Goal: Transaction & Acquisition: Purchase product/service

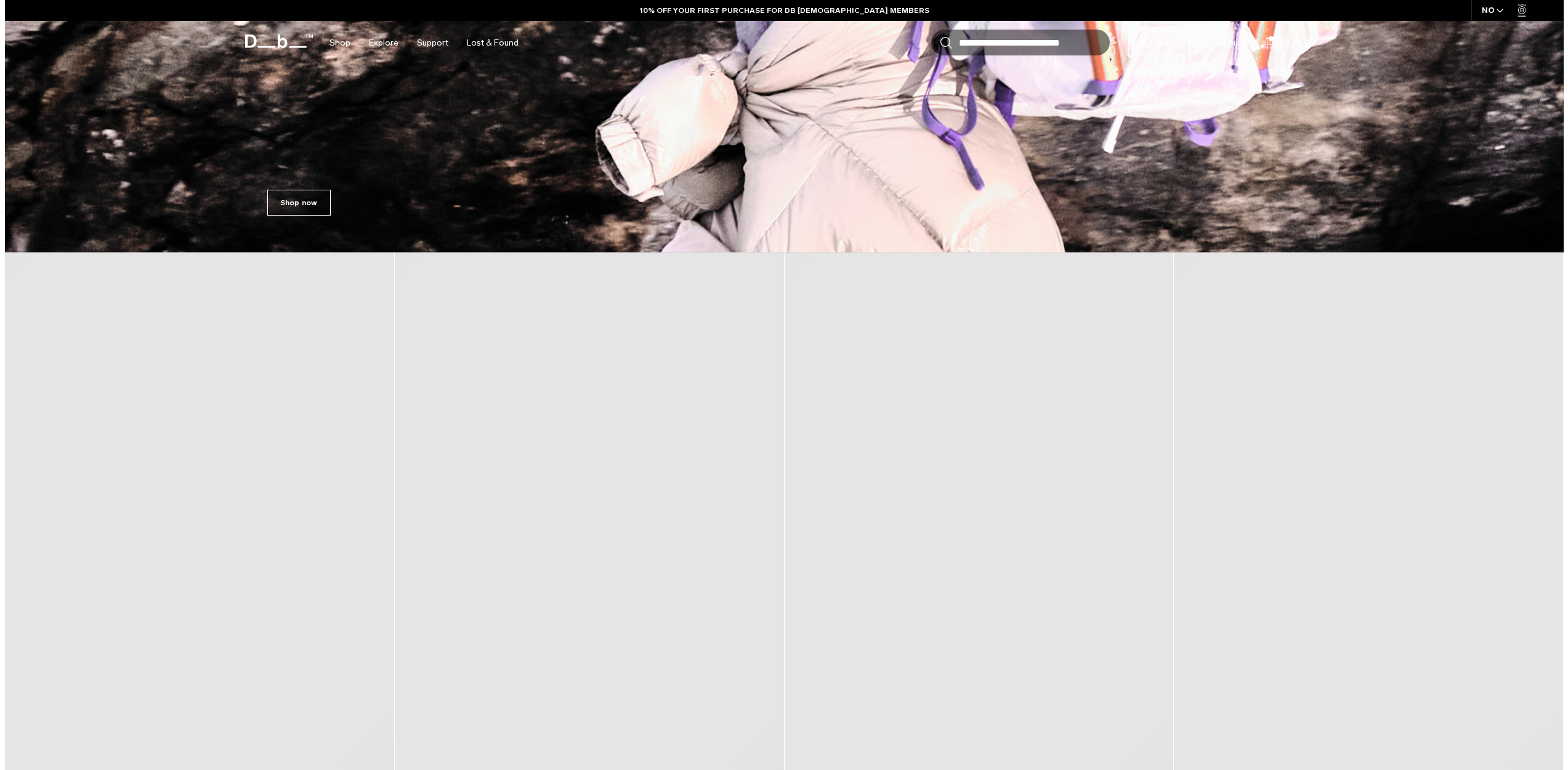
scroll to position [867, 0]
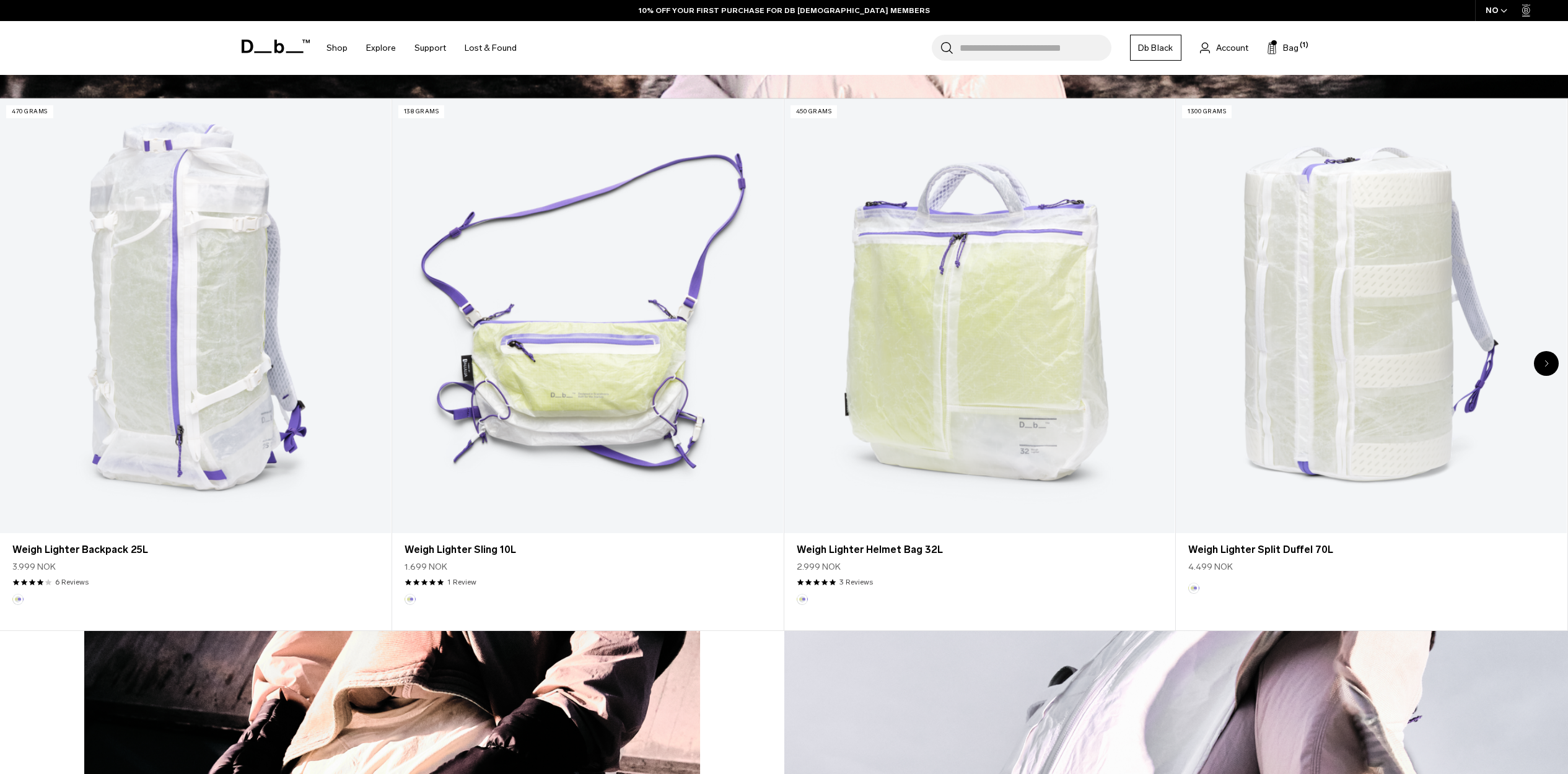
click at [1507, 10] on div "NO" at bounding box center [1496, 10] width 44 height 21
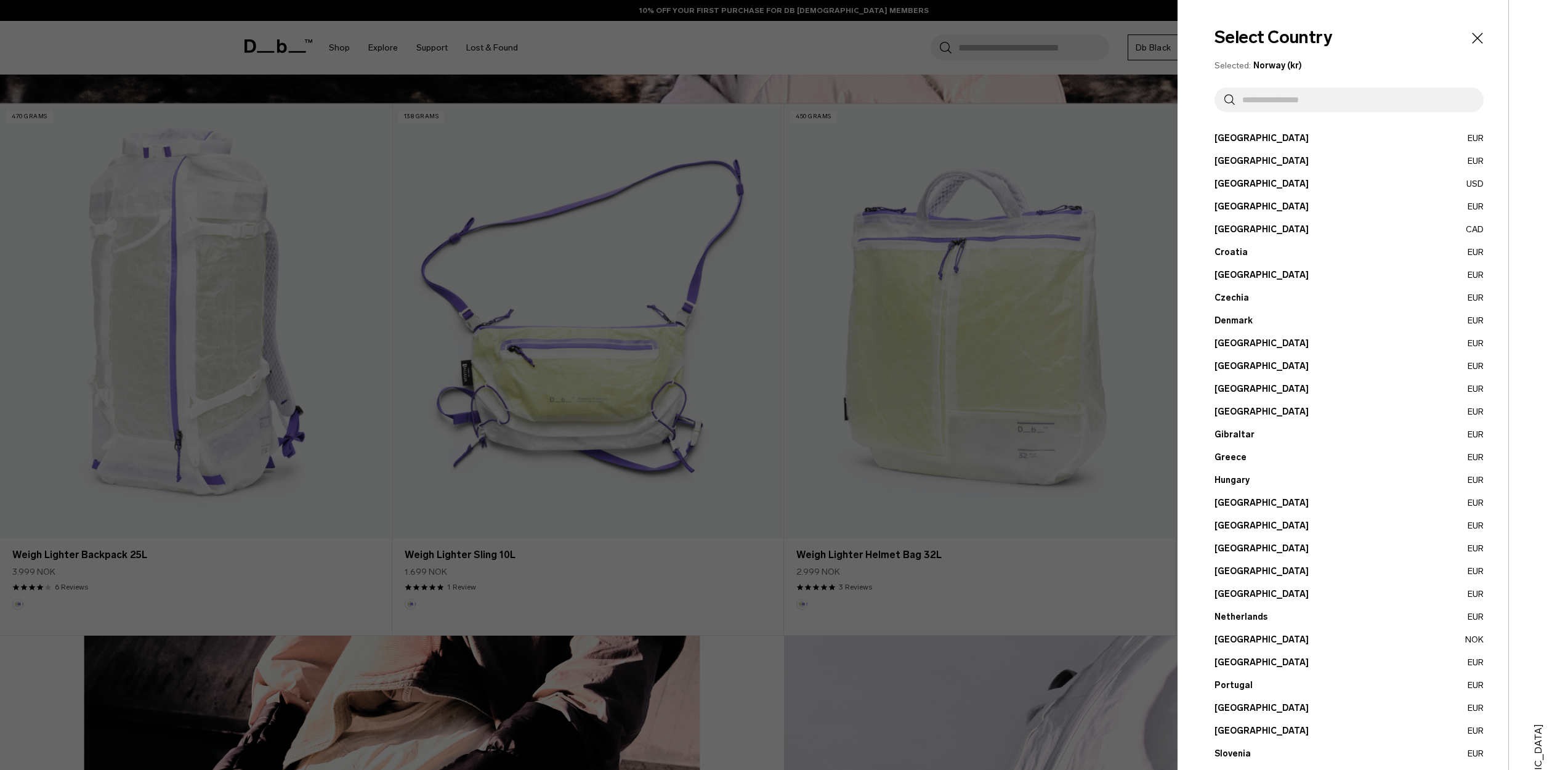
click at [1239, 137] on button "Austria EUR" at bounding box center [1348, 138] width 269 height 13
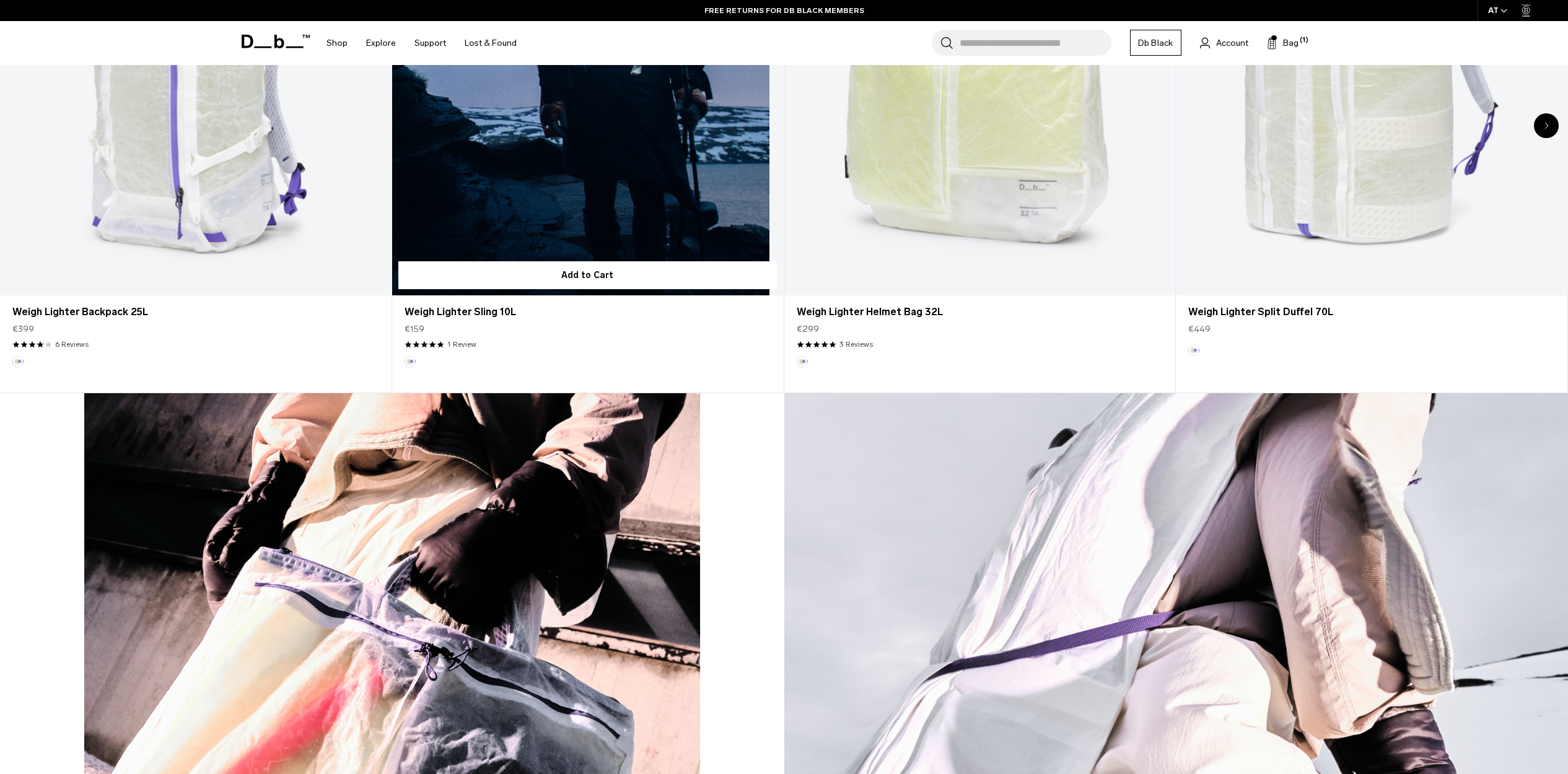
scroll to position [742, 0]
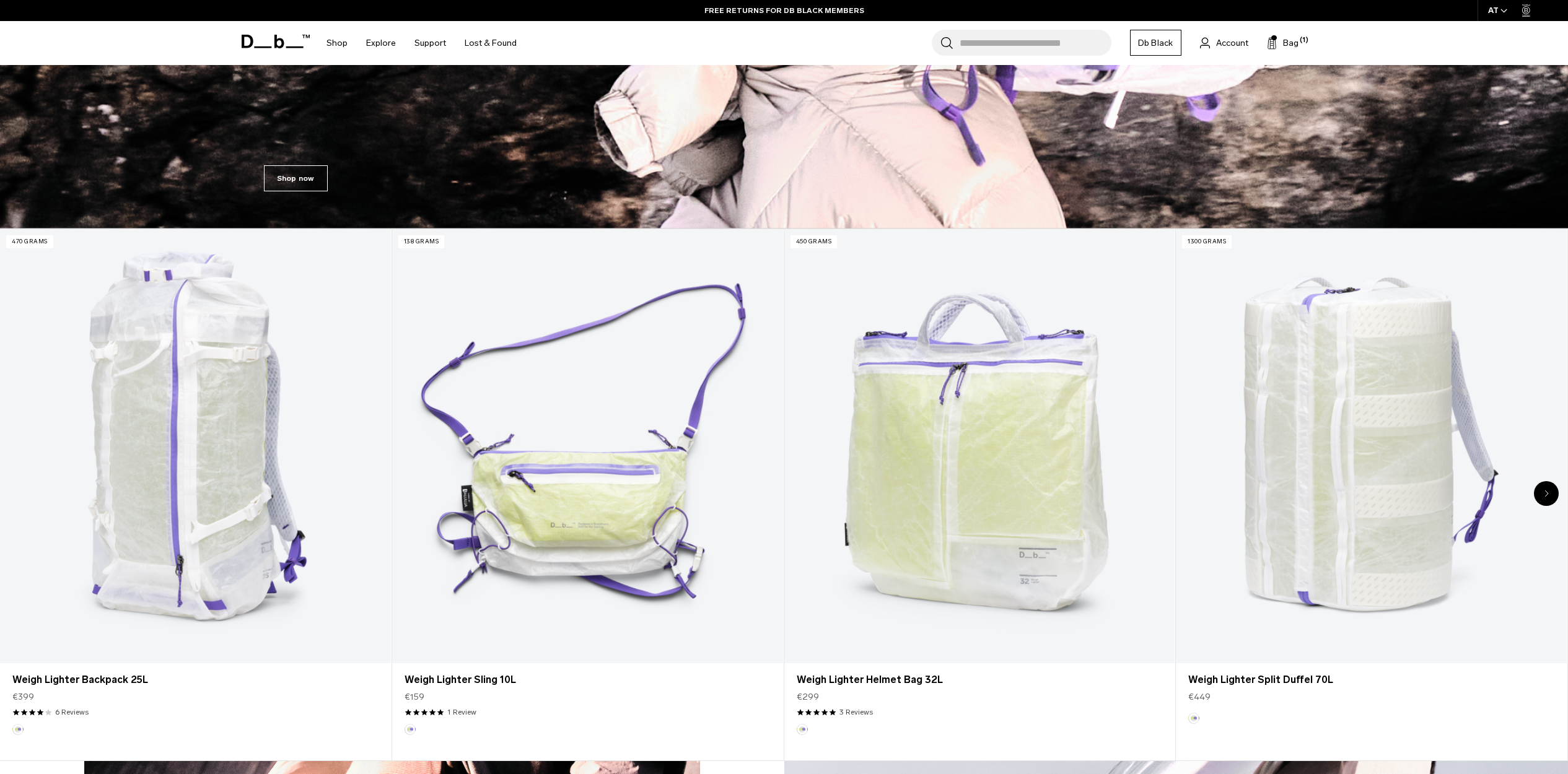
click at [1554, 499] on div "Next slide" at bounding box center [1546, 493] width 24 height 24
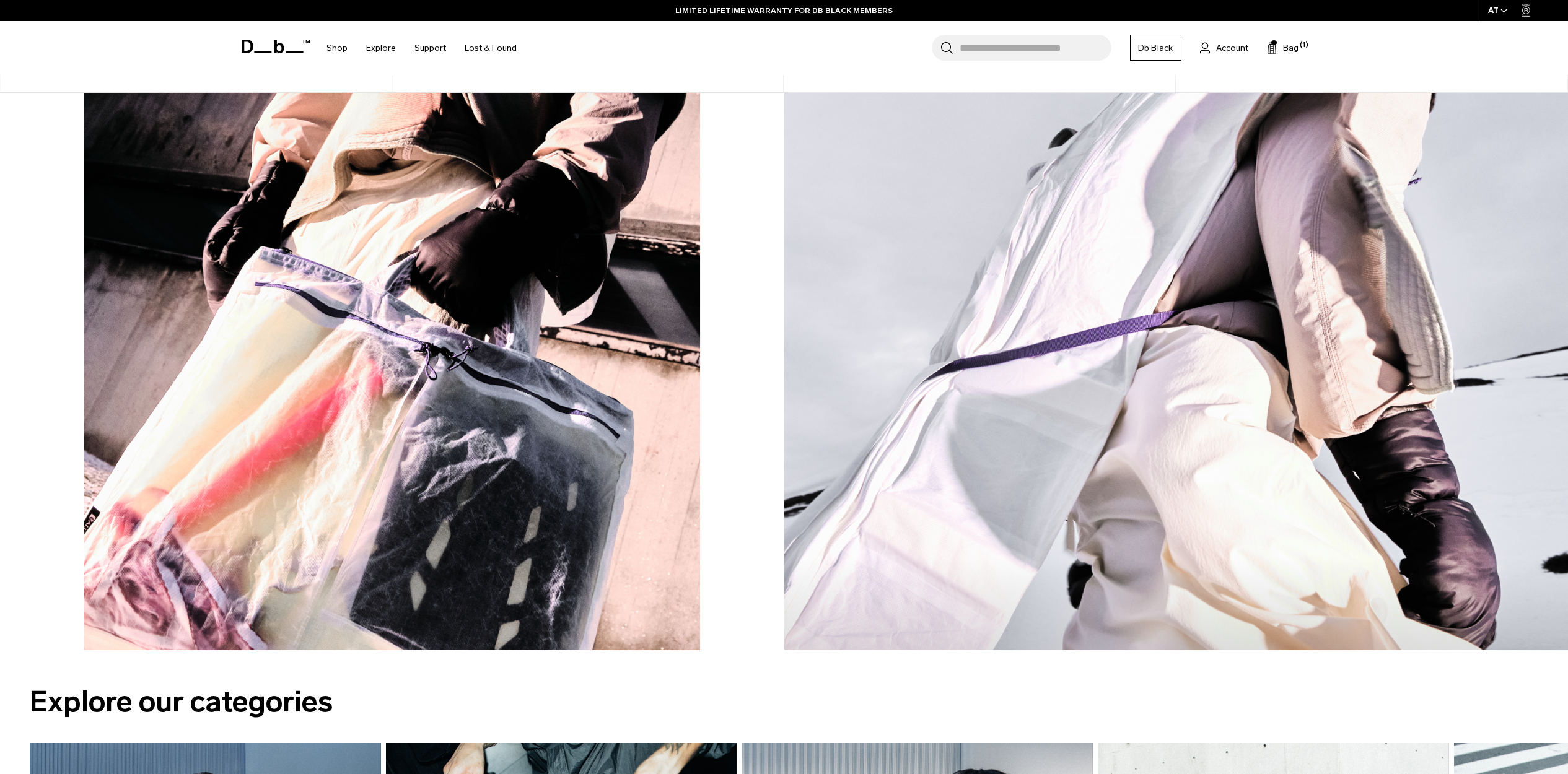
scroll to position [911, 0]
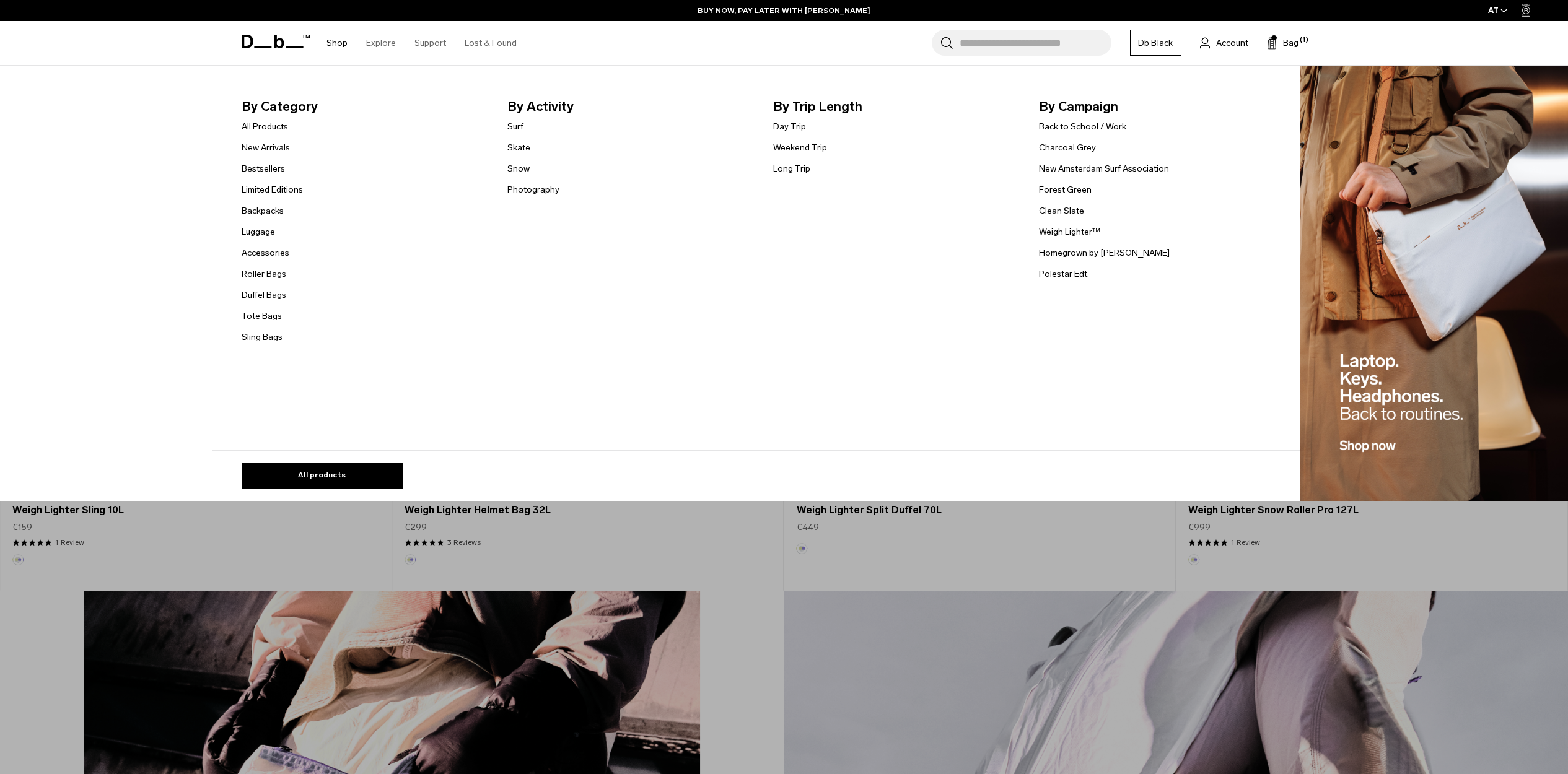
click at [288, 250] on link "Accessories" at bounding box center [265, 252] width 48 height 13
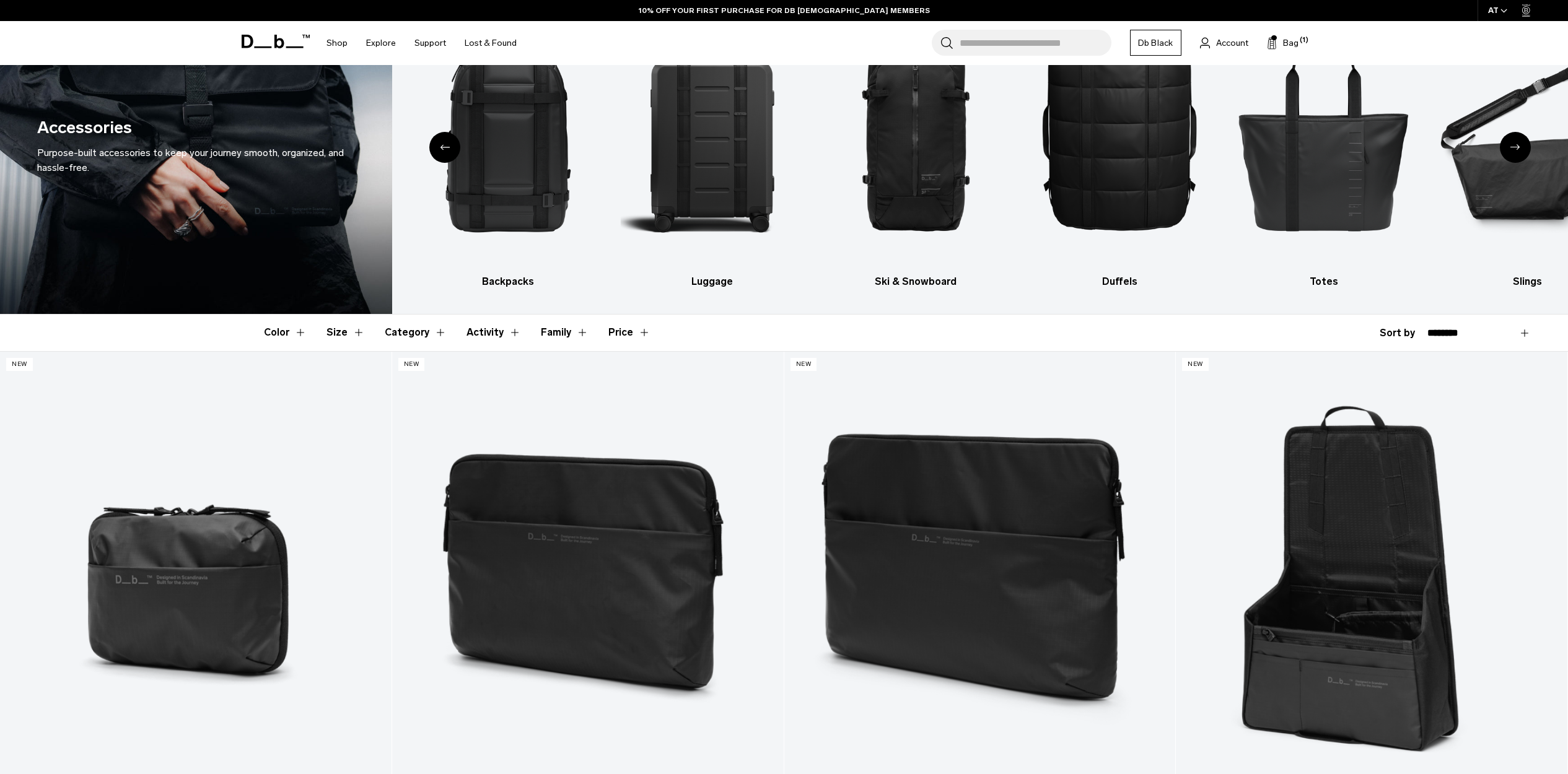
click at [393, 330] on button "Category" at bounding box center [416, 332] width 62 height 36
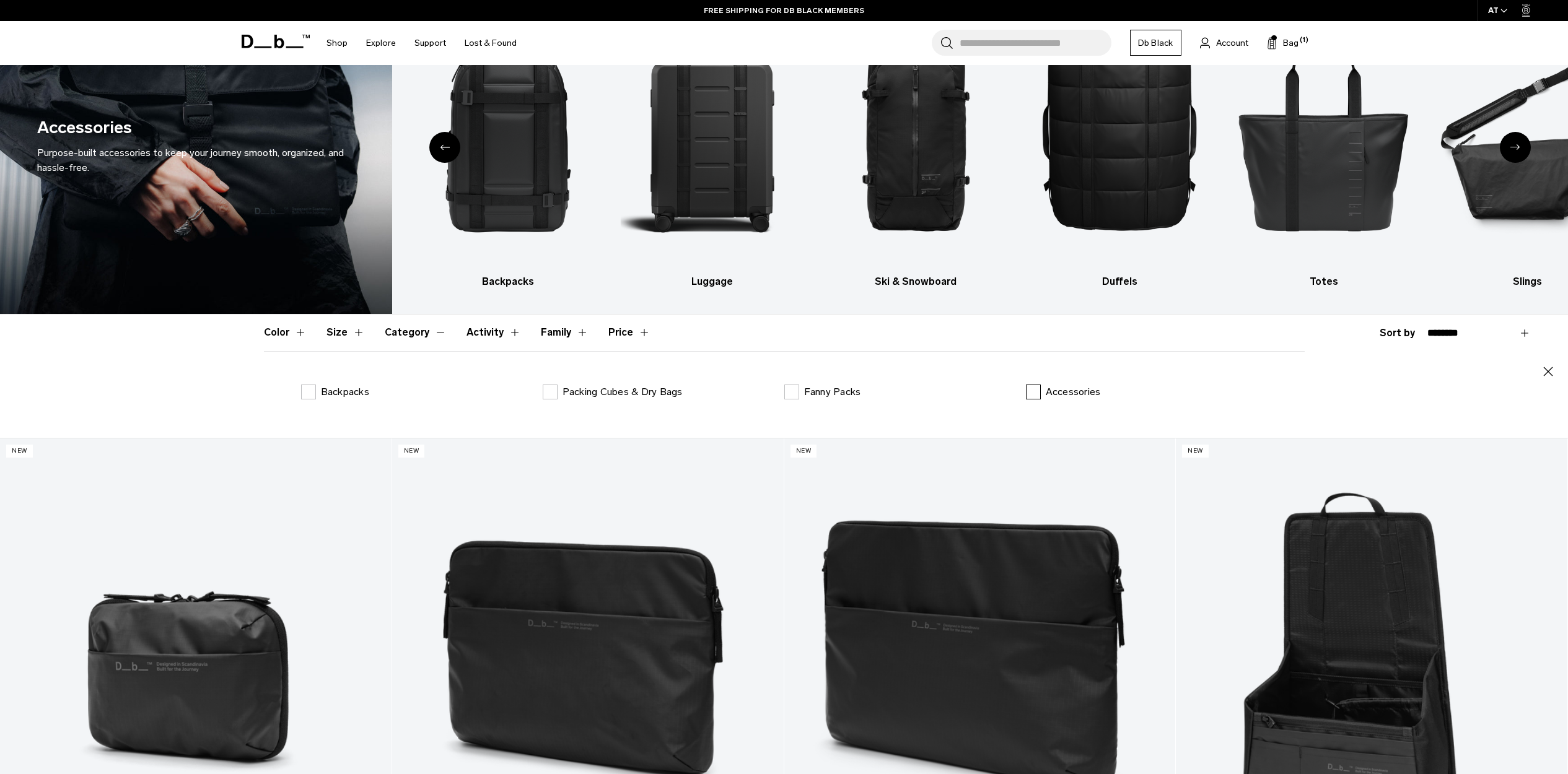
click at [1034, 393] on label "Accessories" at bounding box center [1063, 392] width 75 height 15
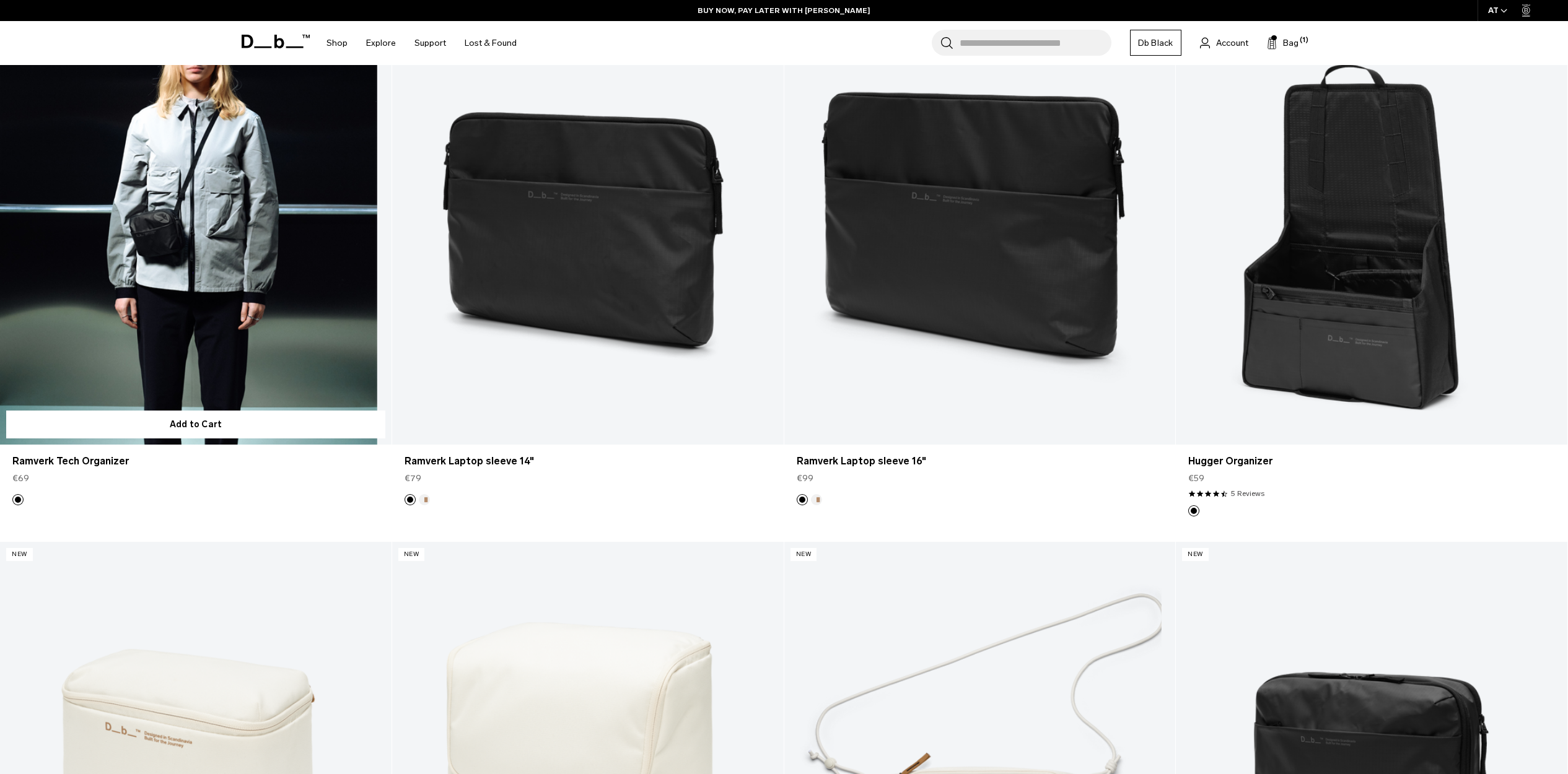
scroll to position [370, 0]
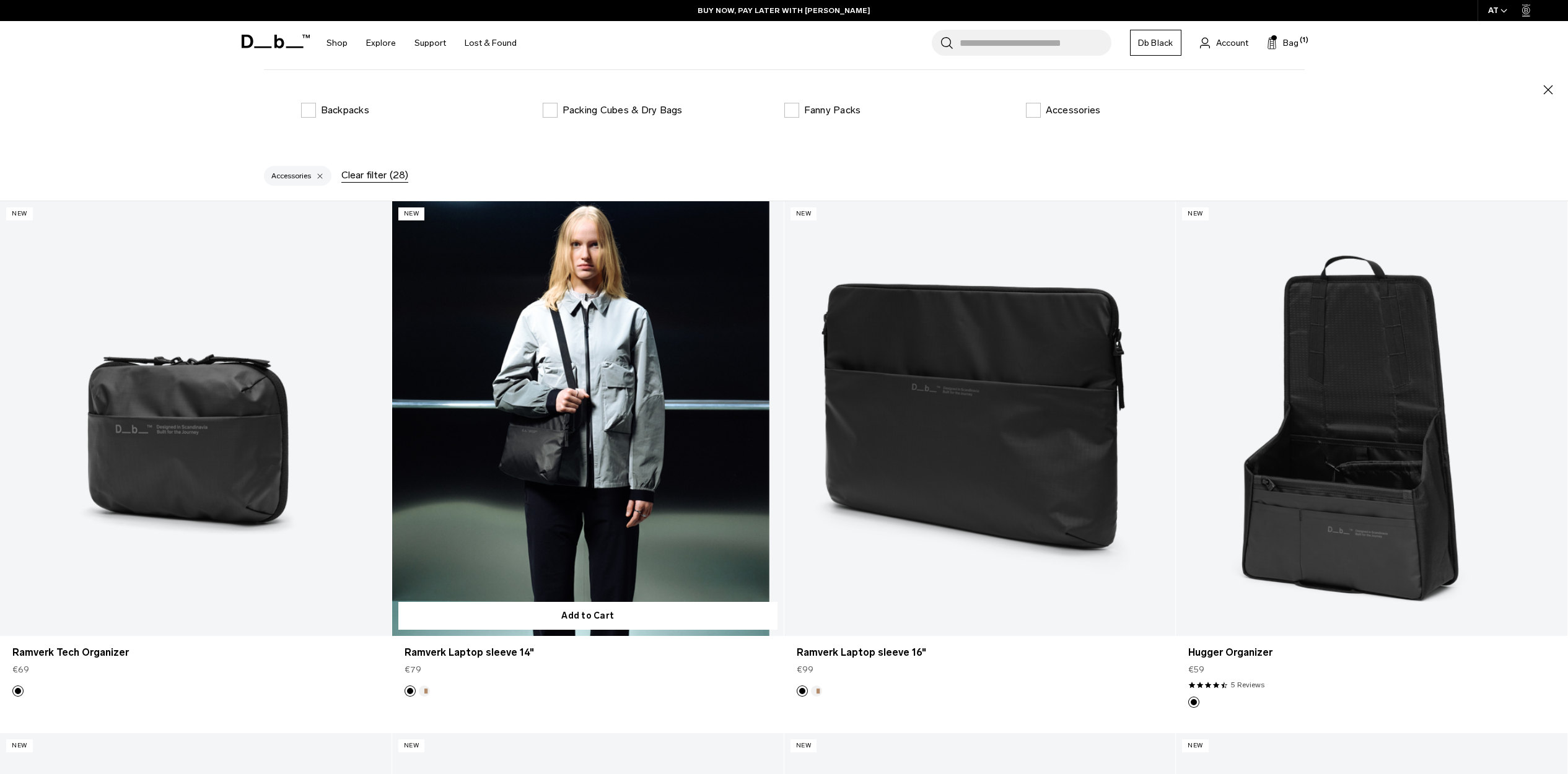
click at [534, 504] on link "Ramverk Laptop sleeve 14" at bounding box center [588, 419] width 391 height 435
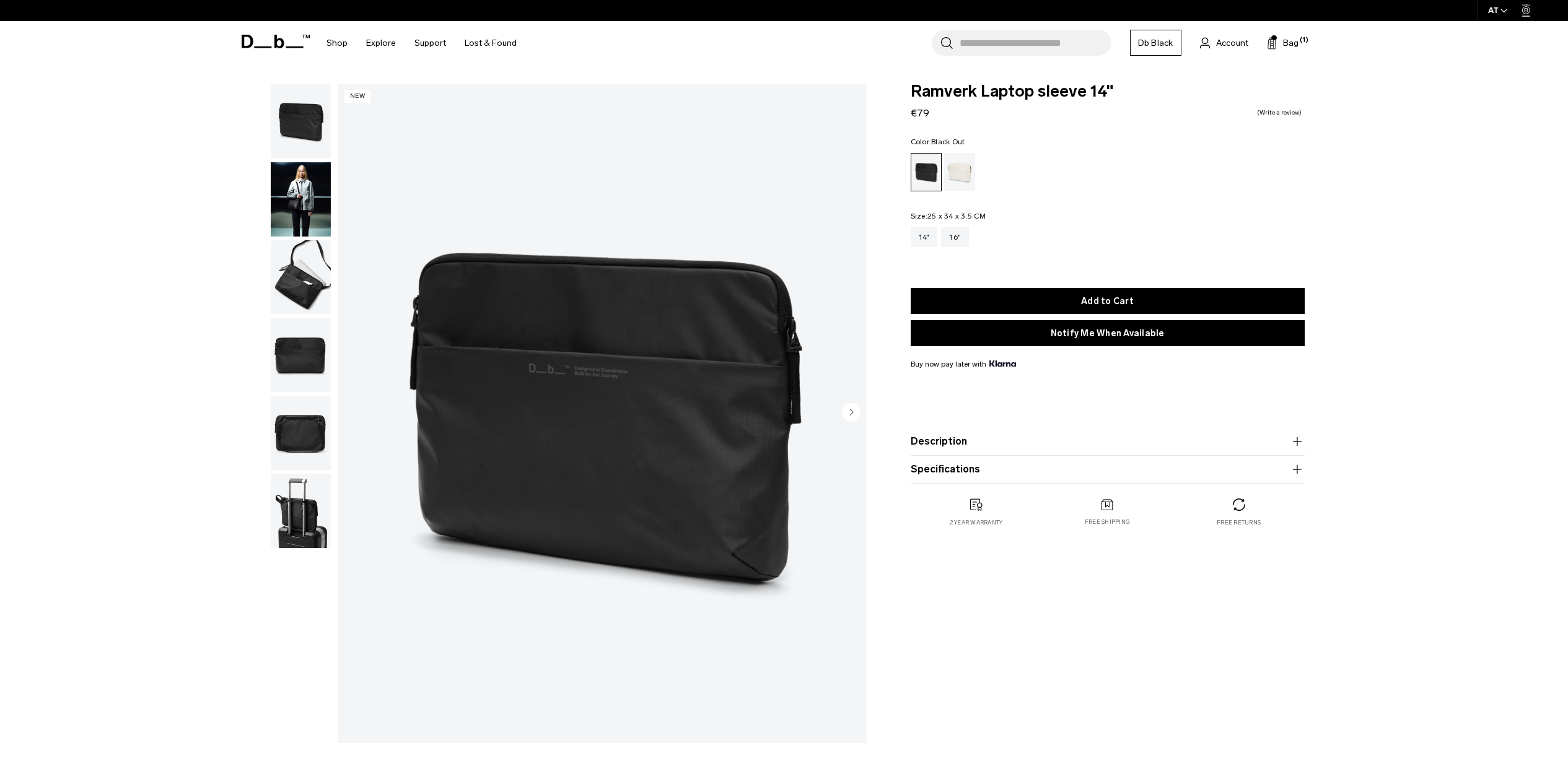
click at [323, 212] on img "button" at bounding box center [300, 199] width 60 height 74
click at [303, 271] on img "button" at bounding box center [300, 277] width 60 height 74
click at [306, 361] on img "button" at bounding box center [300, 354] width 60 height 74
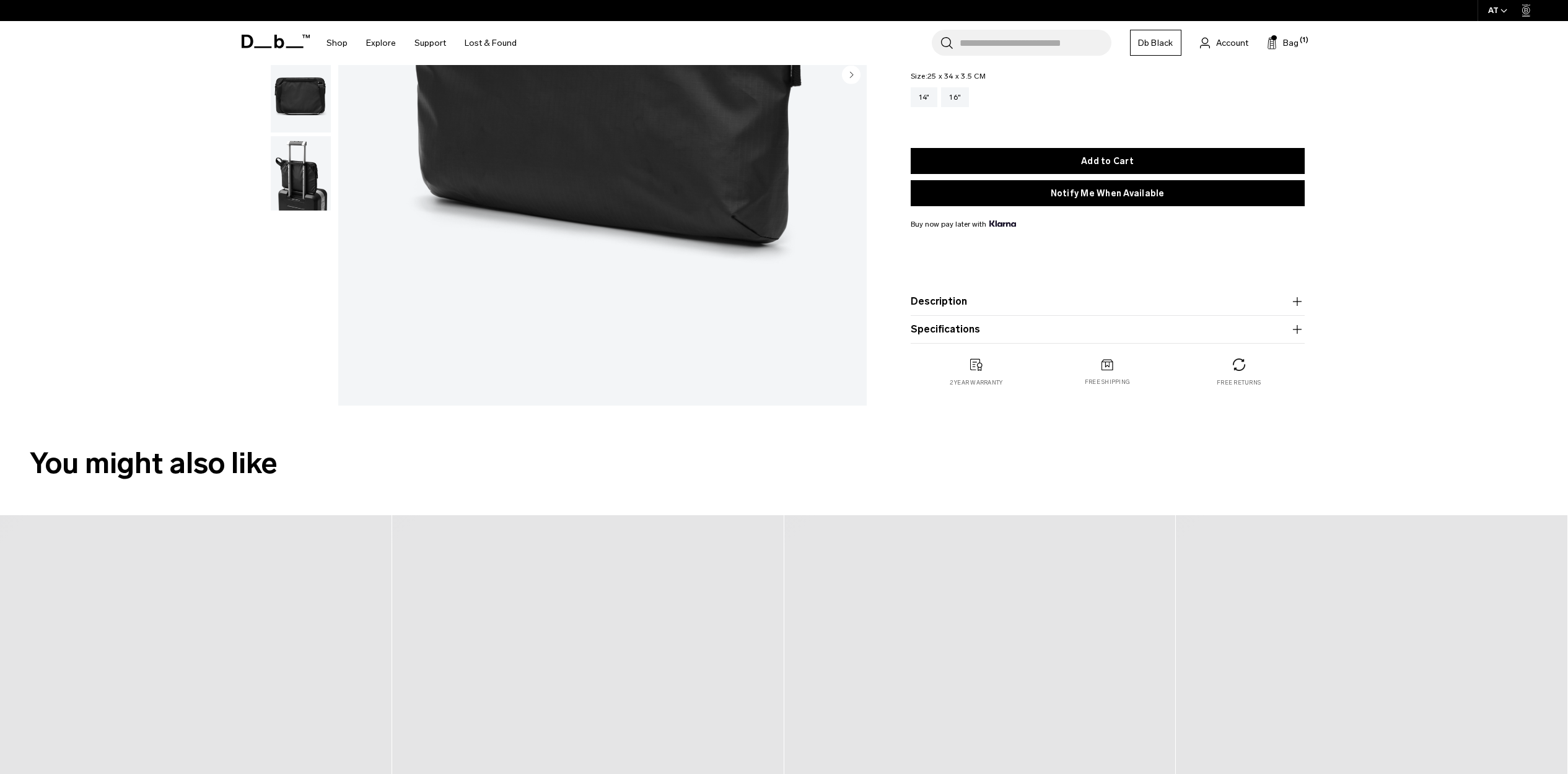
scroll to position [11, 0]
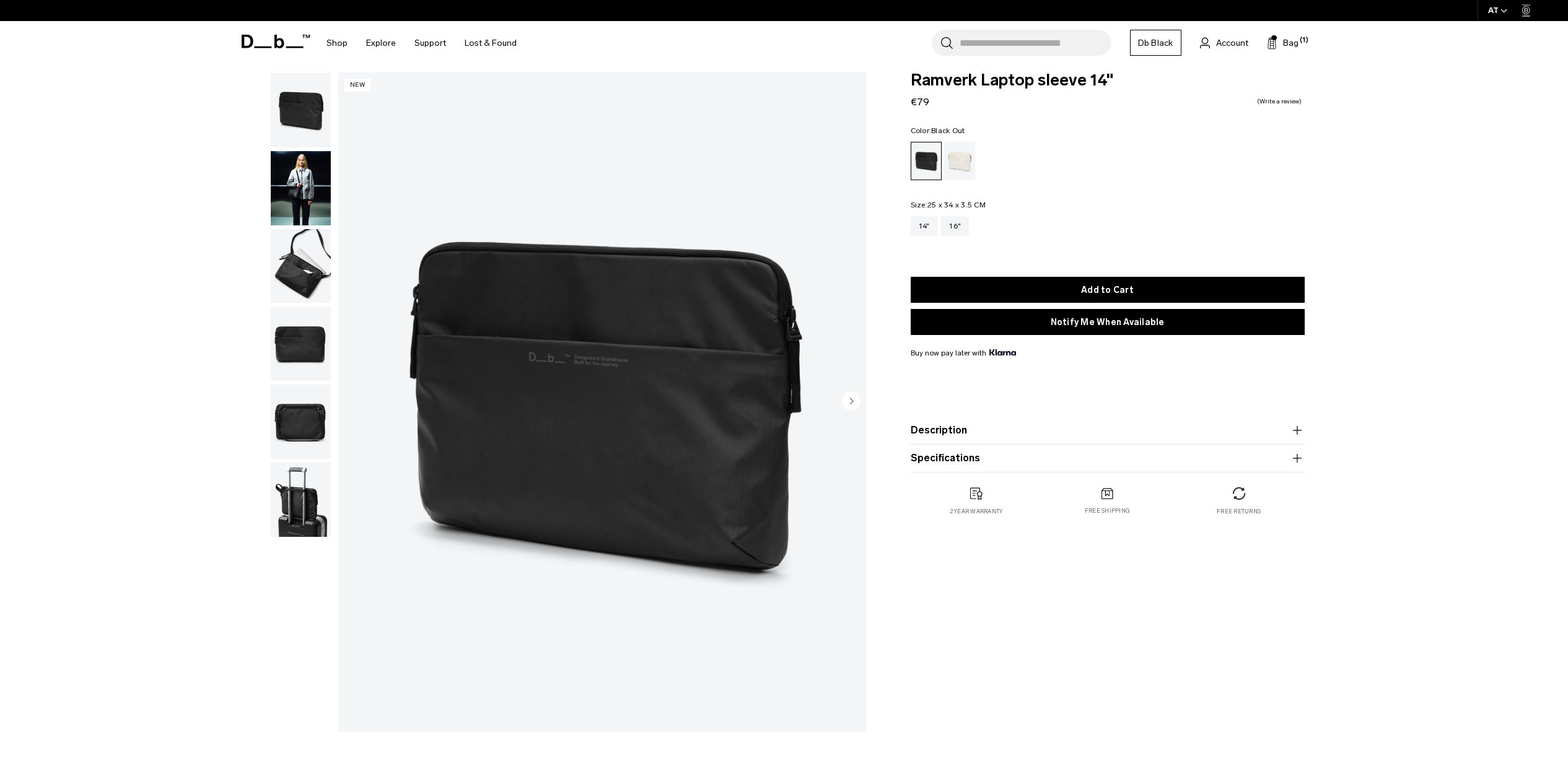
click at [959, 433] on button "Description" at bounding box center [1107, 430] width 394 height 15
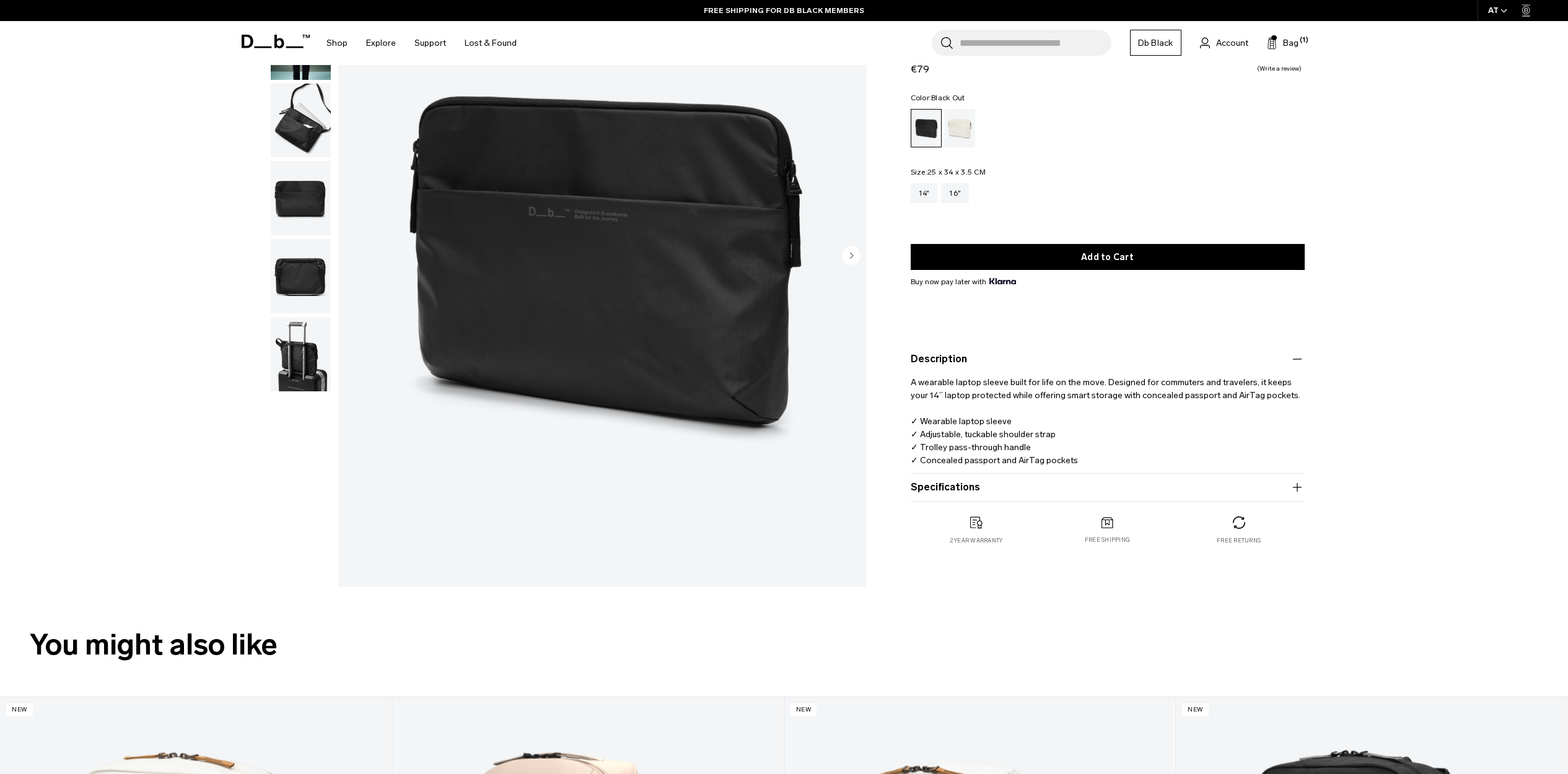
scroll to position [0, 0]
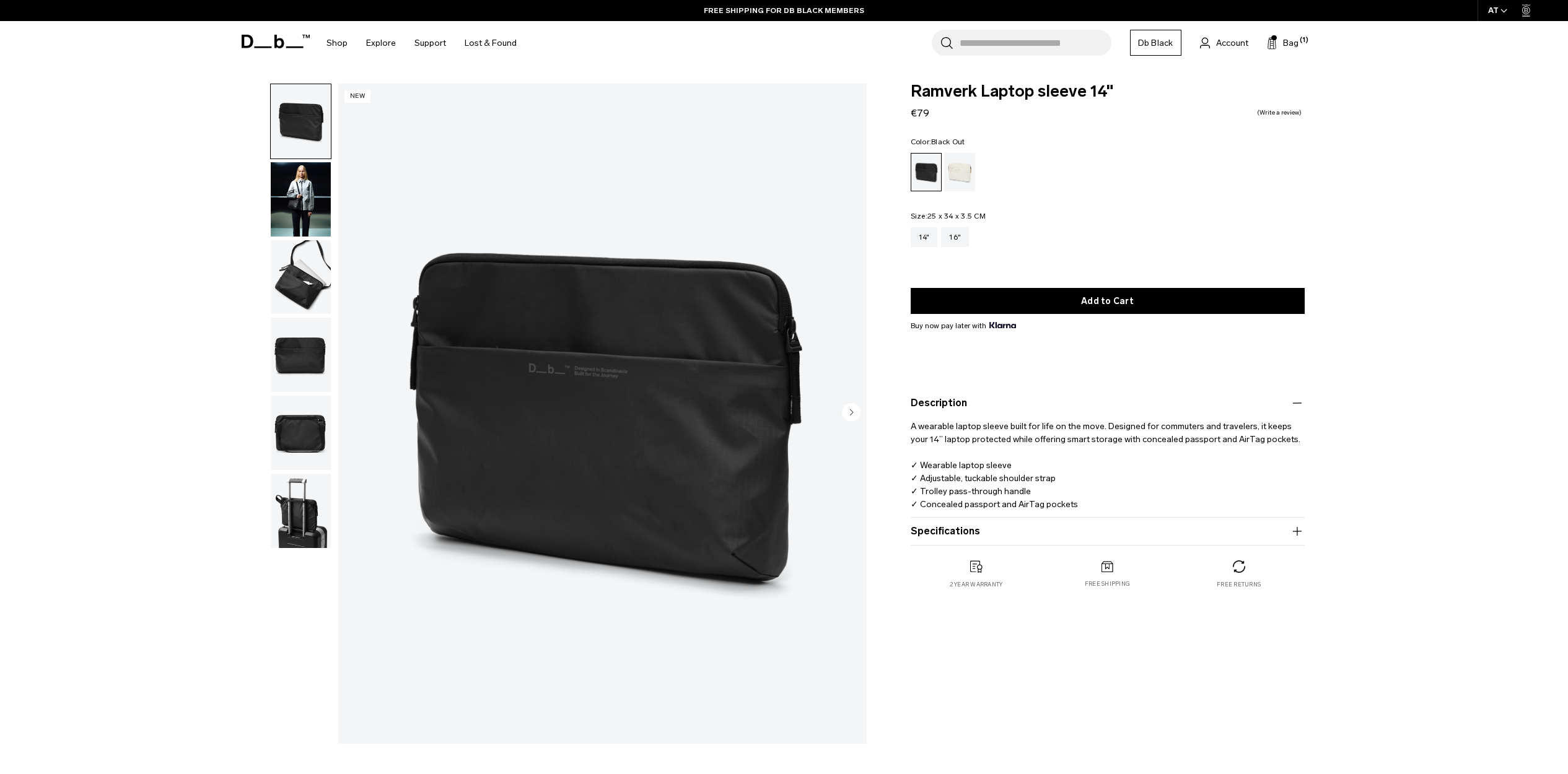
click at [288, 287] on img "button" at bounding box center [300, 277] width 60 height 74
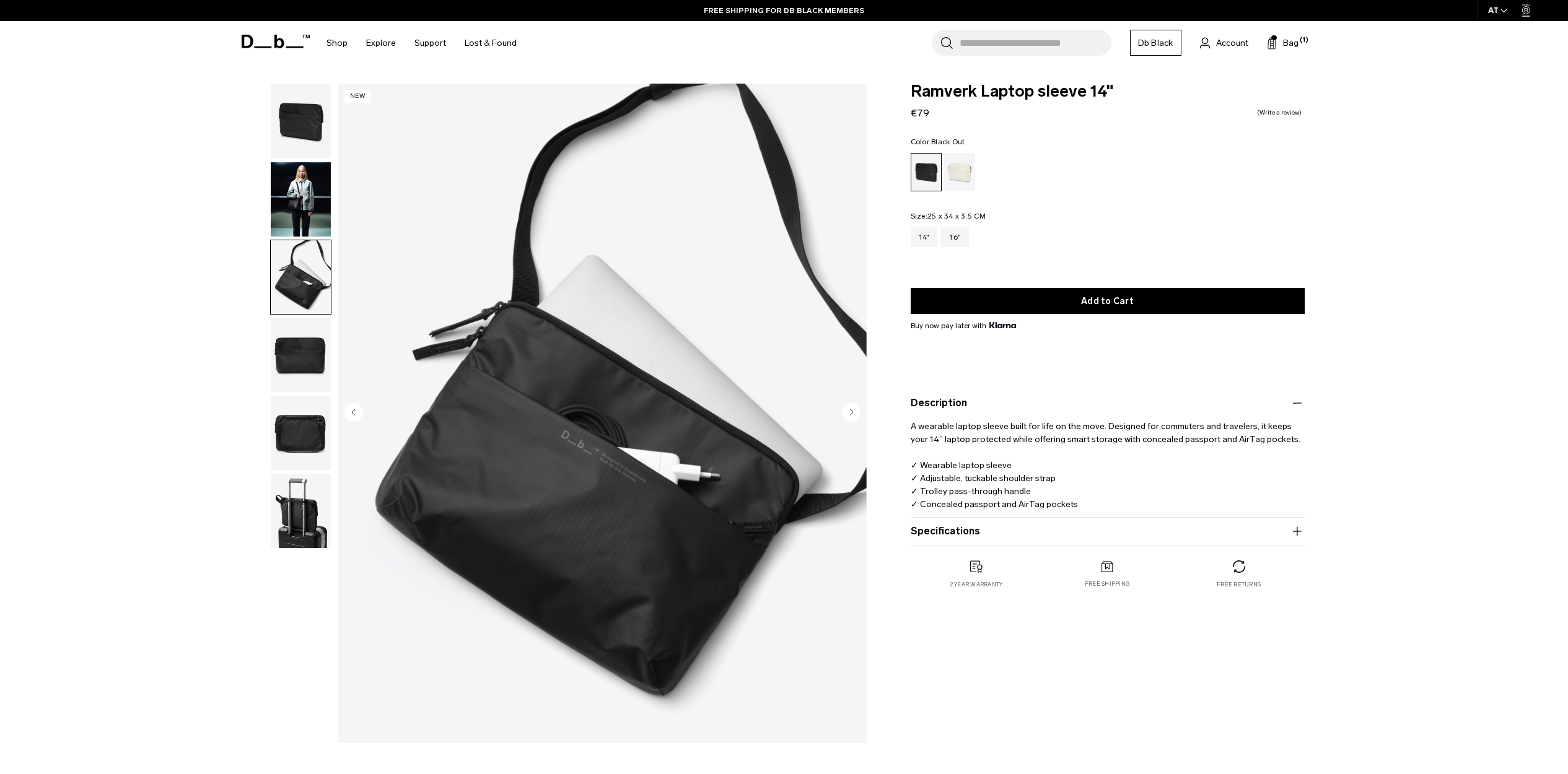
click at [306, 367] on img "button" at bounding box center [300, 354] width 60 height 74
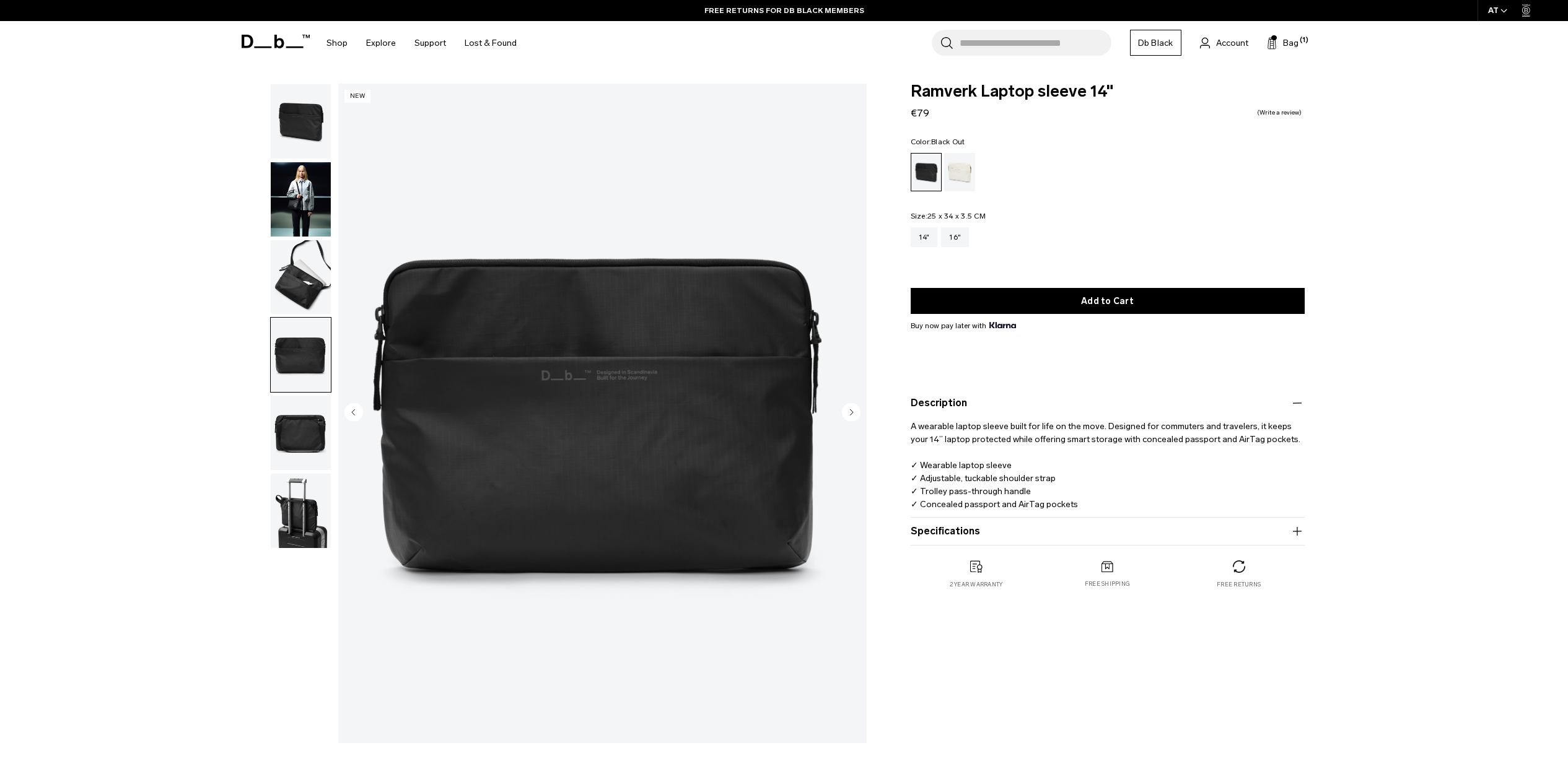
click at [303, 410] on img "button" at bounding box center [300, 432] width 60 height 74
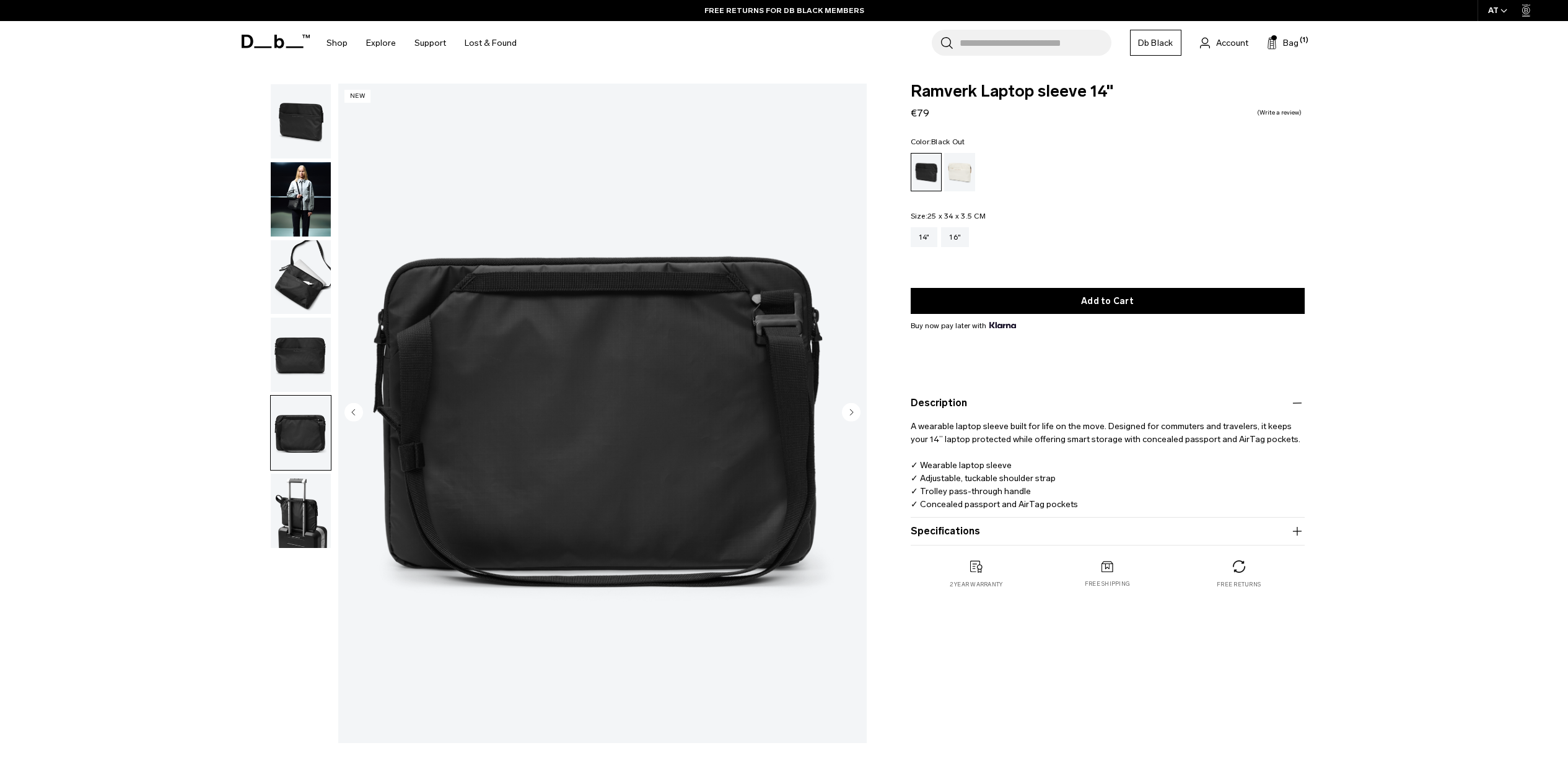
click at [306, 490] on img "button" at bounding box center [300, 510] width 60 height 74
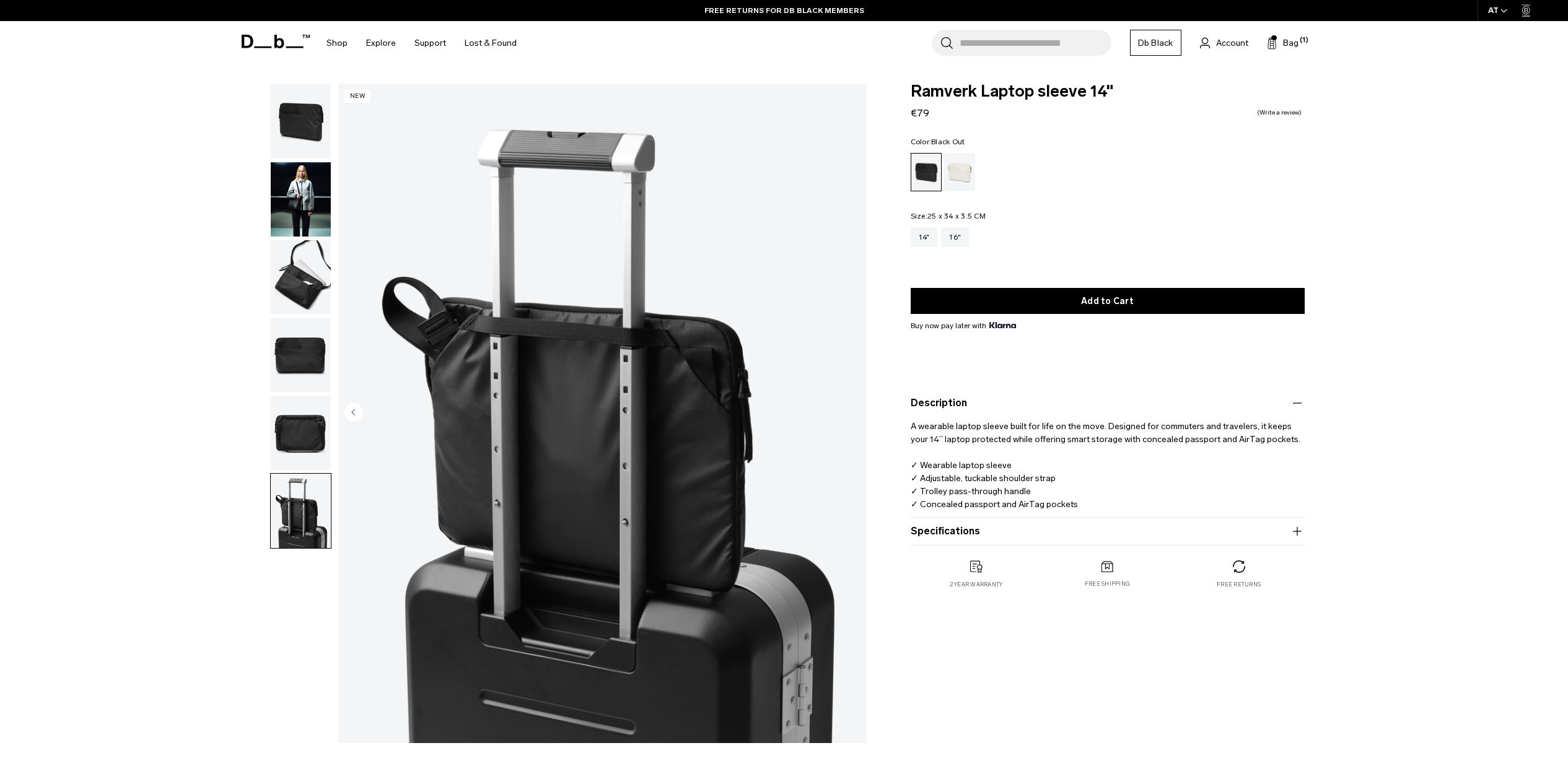
click at [308, 456] on img "button" at bounding box center [300, 432] width 60 height 74
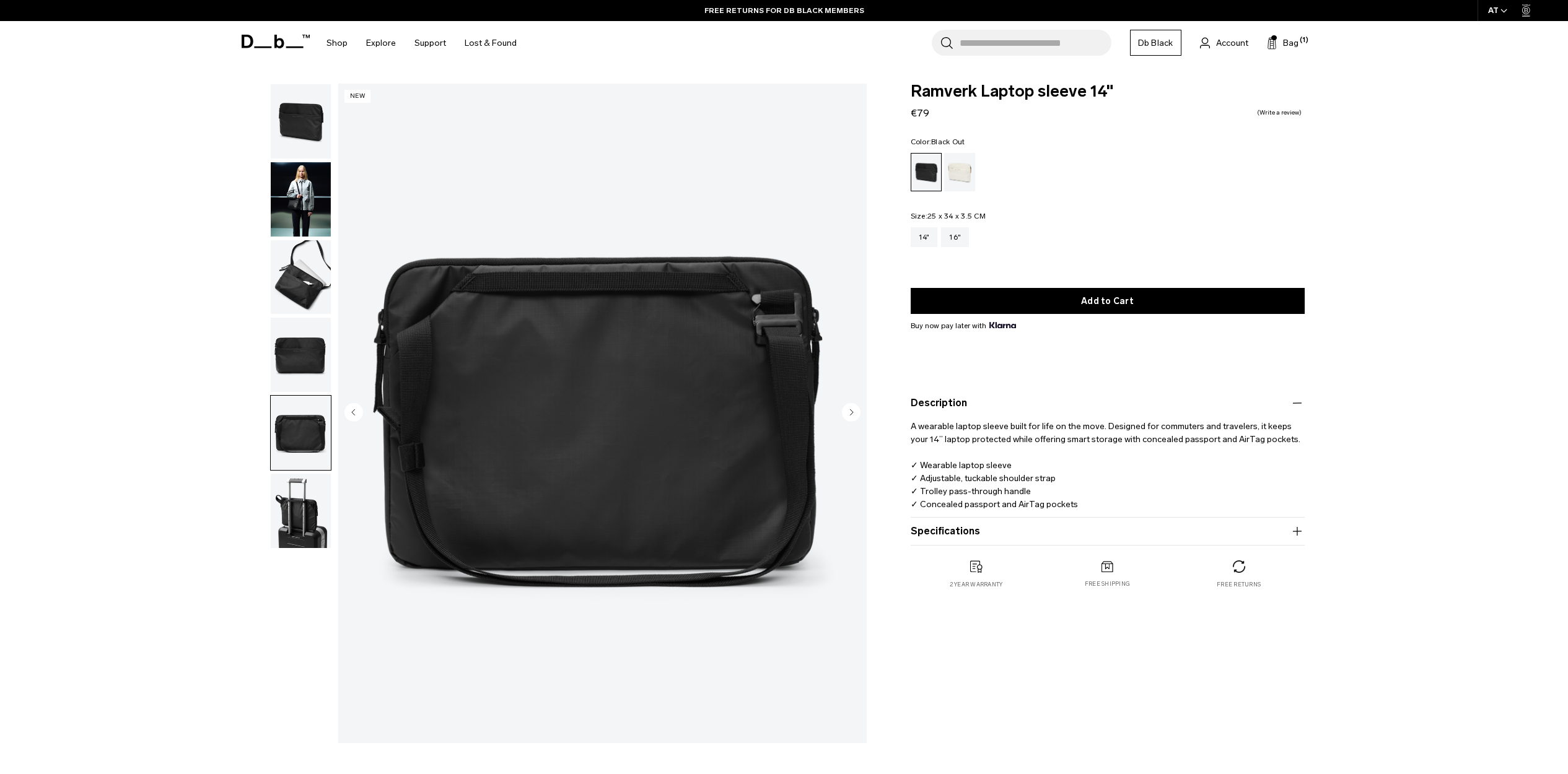
click at [308, 510] on img "button" at bounding box center [300, 510] width 60 height 74
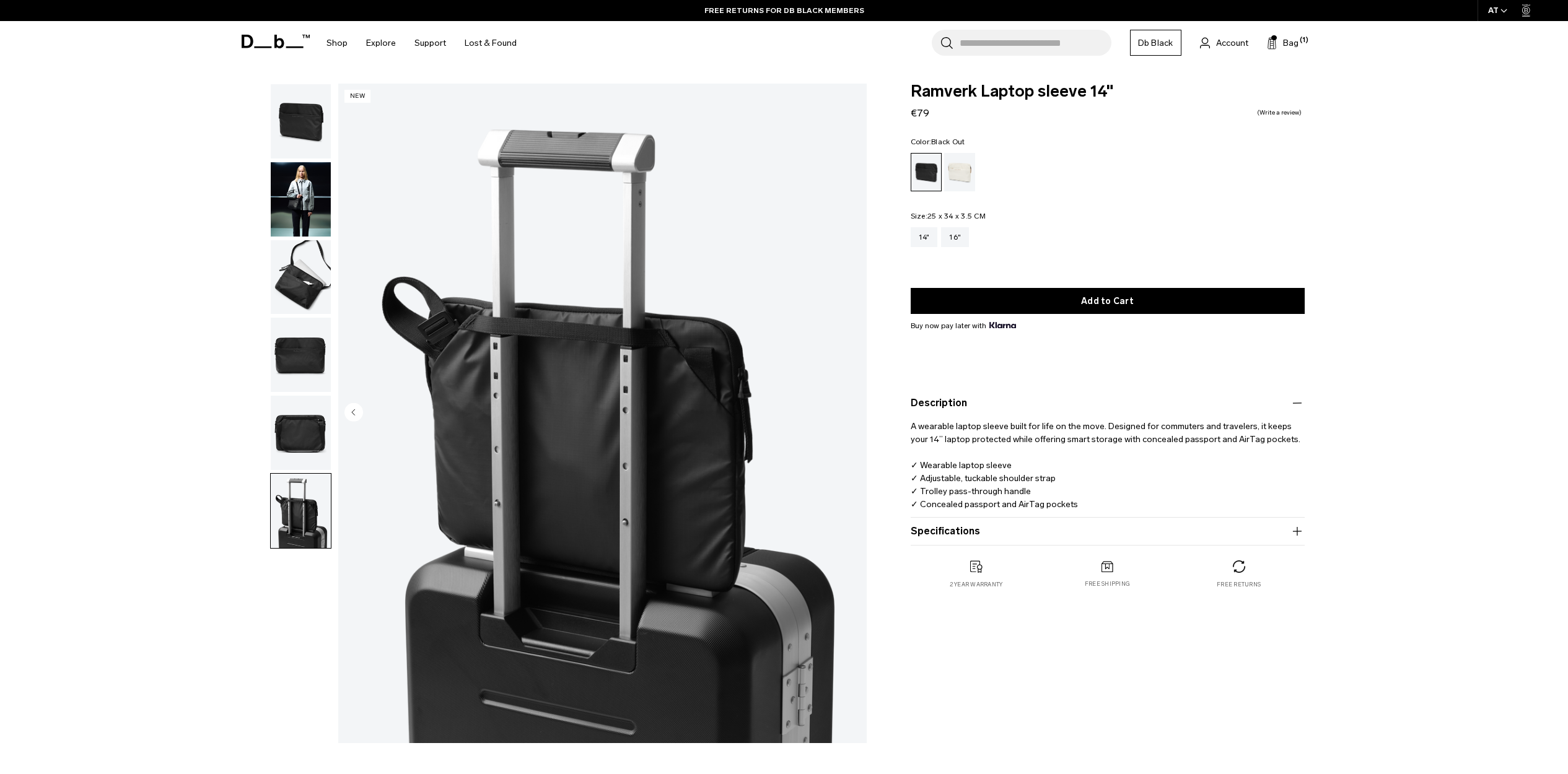
scroll to position [23, 0]
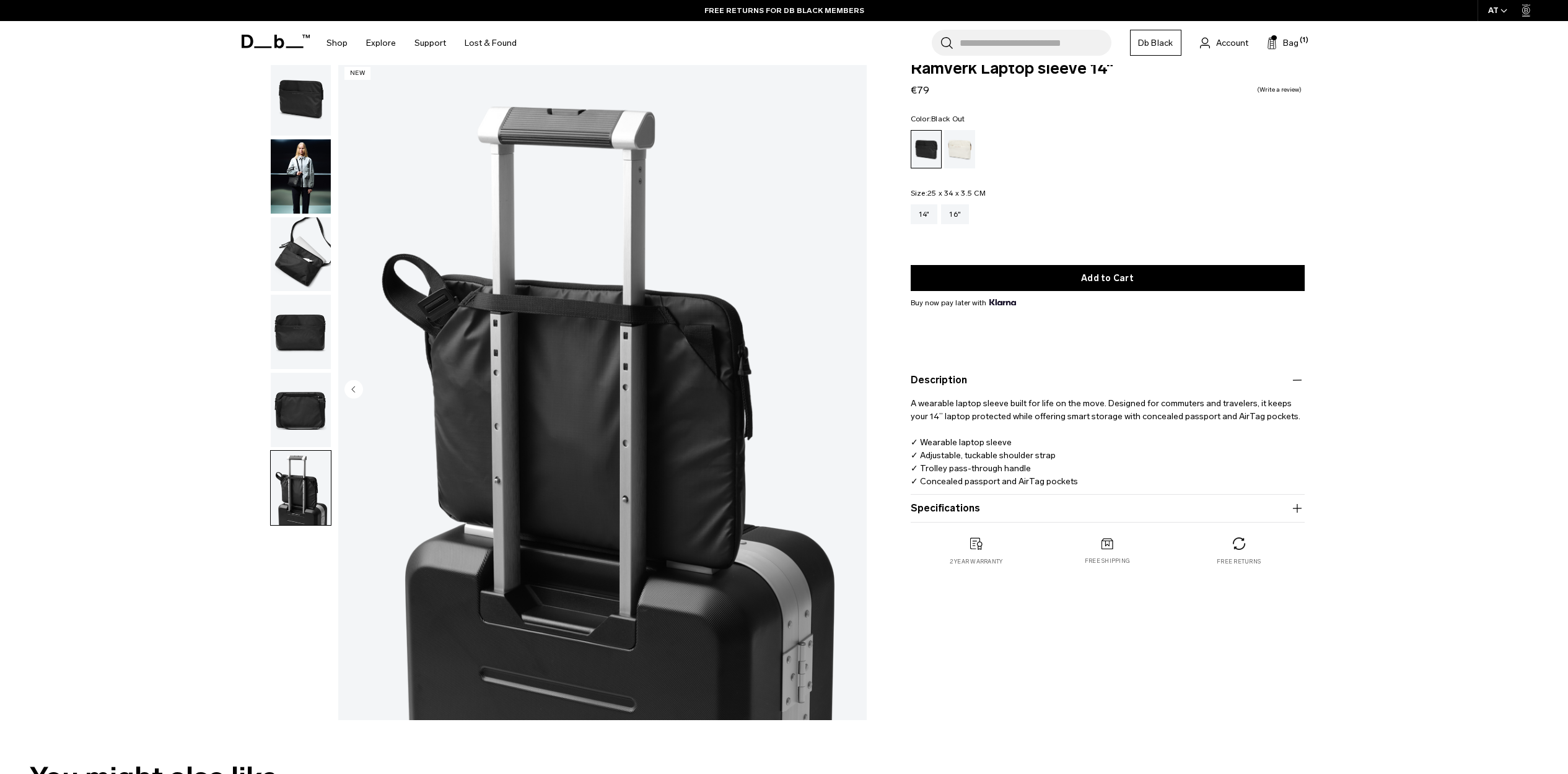
click at [309, 249] on img "button" at bounding box center [300, 254] width 60 height 74
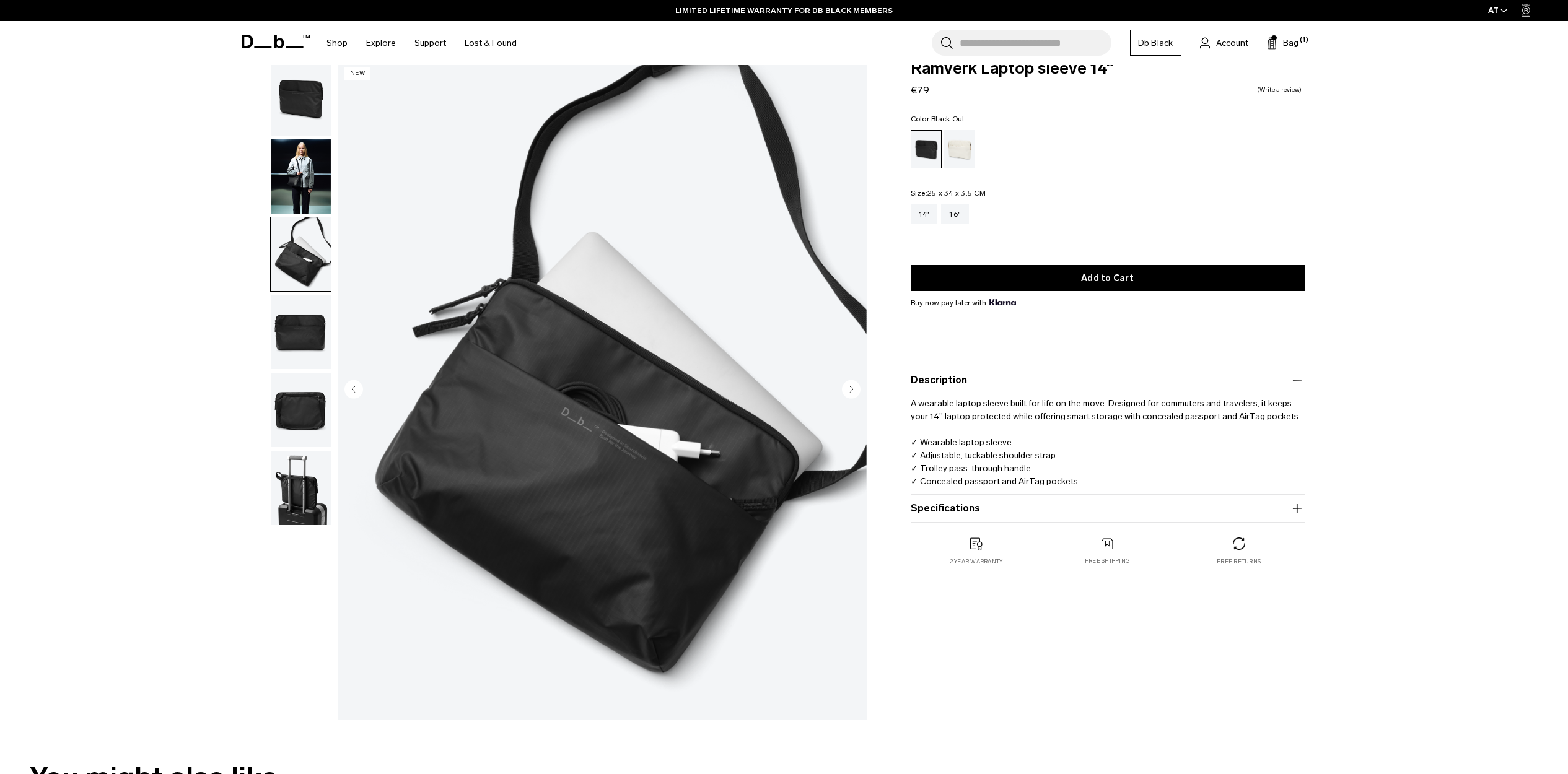
click at [301, 178] on img "button" at bounding box center [300, 176] width 60 height 74
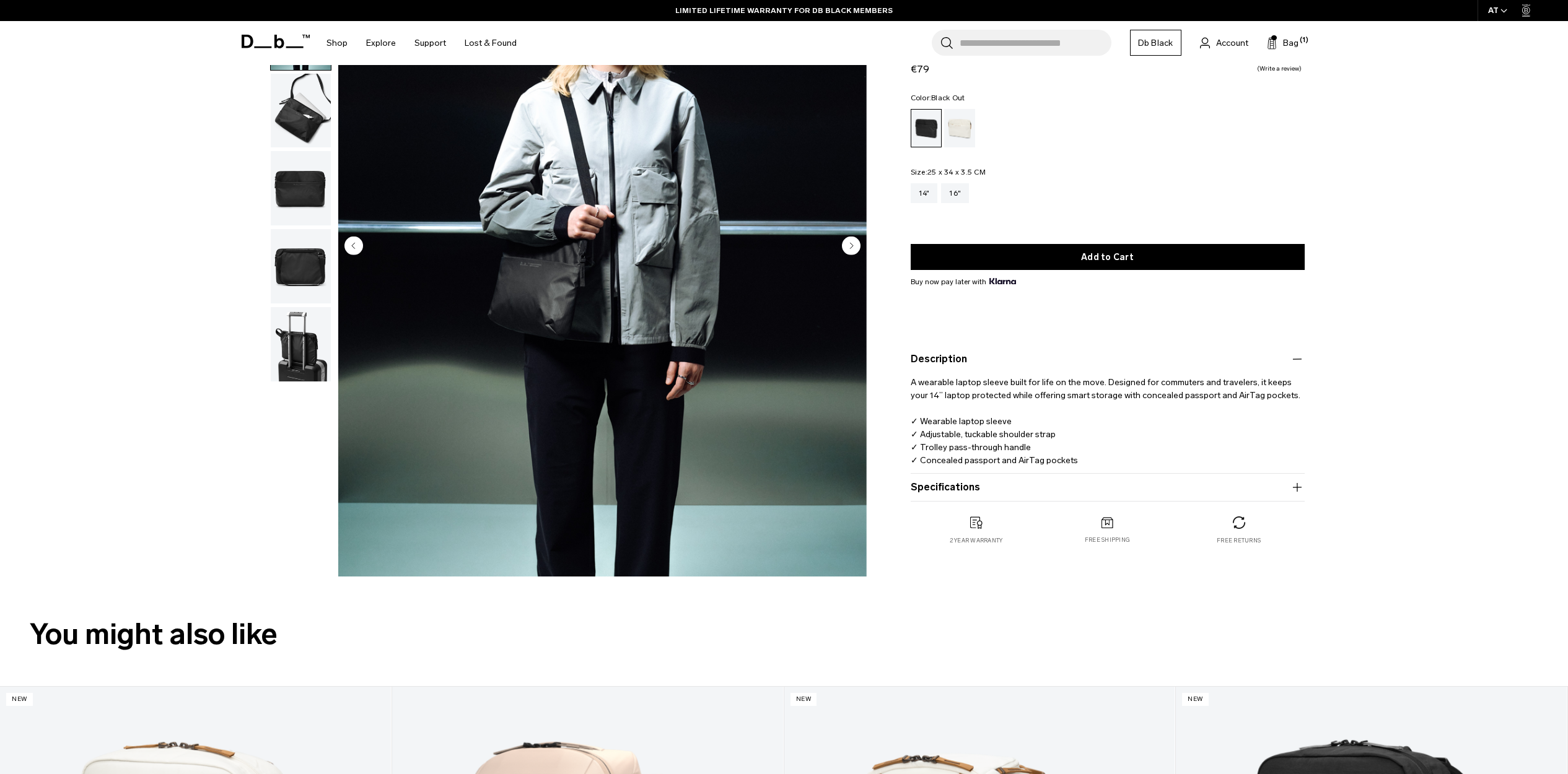
scroll to position [0, 0]
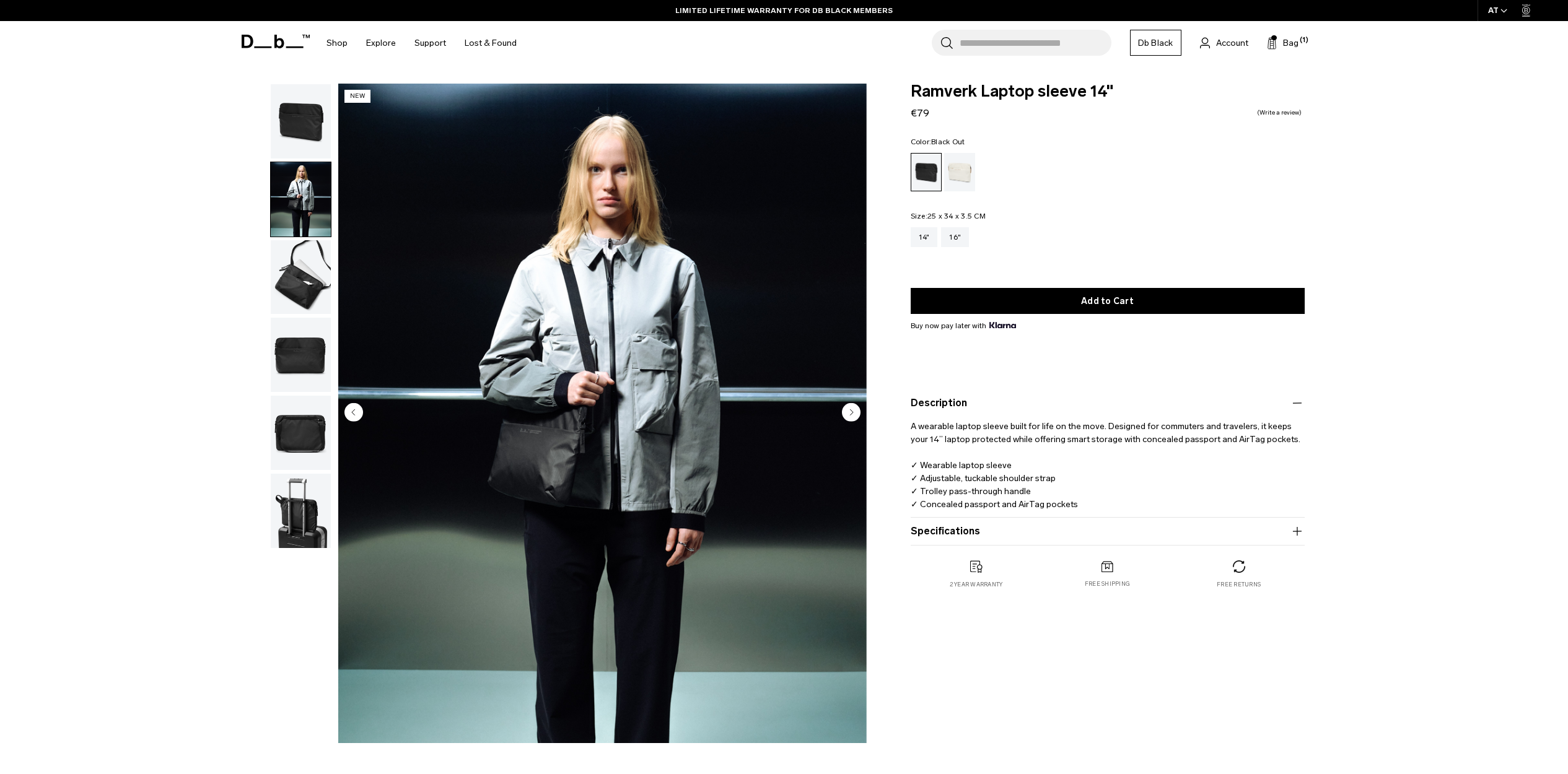
click at [295, 188] on img "button" at bounding box center [300, 199] width 60 height 74
click at [301, 138] on img "button" at bounding box center [300, 120] width 60 height 74
